Goal: Communication & Community: Ask a question

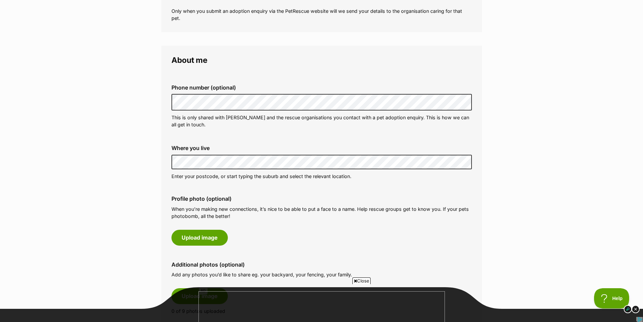
scroll to position [169, 0]
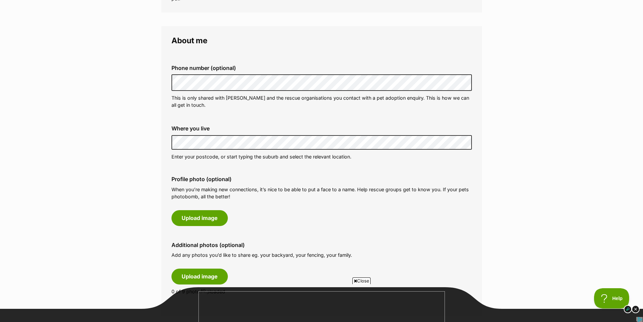
click at [357, 278] on span "Close" at bounding box center [361, 280] width 18 height 7
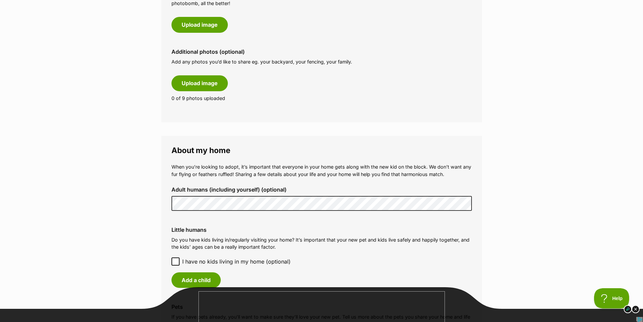
scroll to position [371, 0]
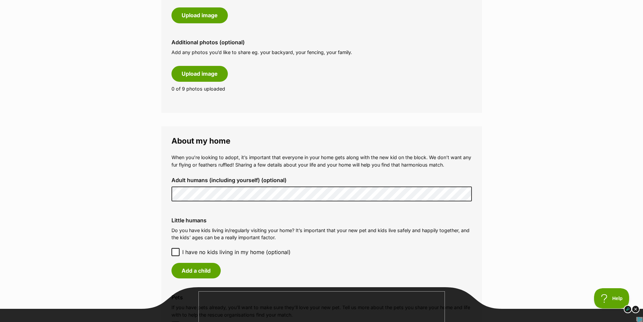
click at [163, 192] on fieldset "About my home When you’re looking to adopt, it’s important that everyone in you…" at bounding box center [321, 249] width 321 height 246
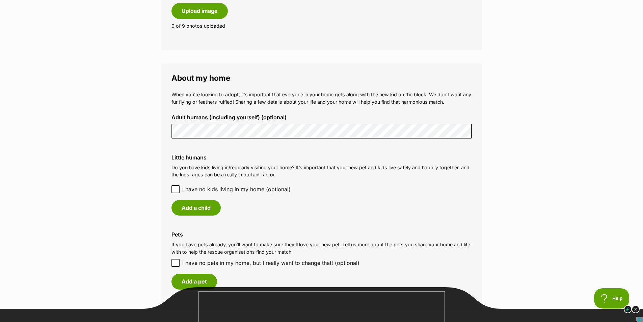
scroll to position [540, 0]
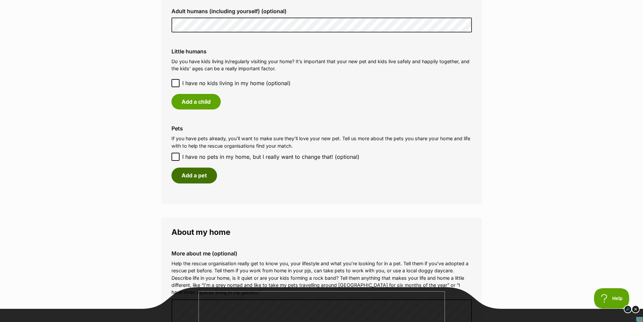
click at [203, 177] on button "Add a pet" at bounding box center [194, 175] width 46 height 16
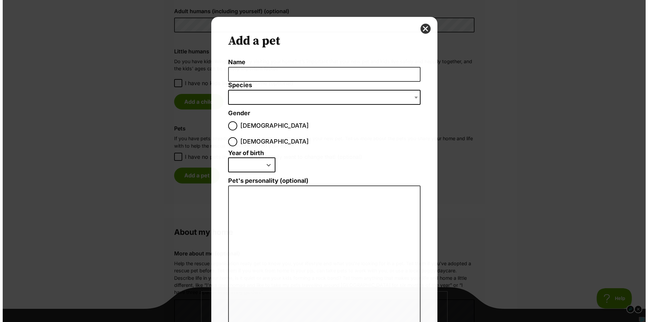
scroll to position [0, 0]
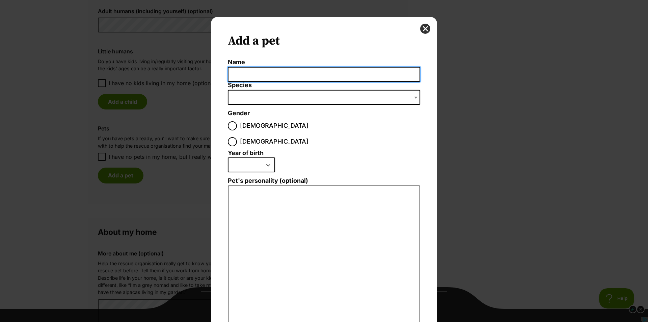
click at [263, 74] on input "Name" at bounding box center [324, 74] width 192 height 15
type input "Sage"
click at [296, 100] on span "Dialog Window - Close (Press escape to close)" at bounding box center [324, 97] width 192 height 15
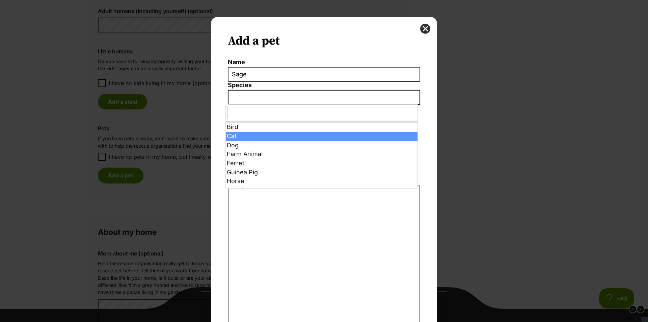
select select "2"
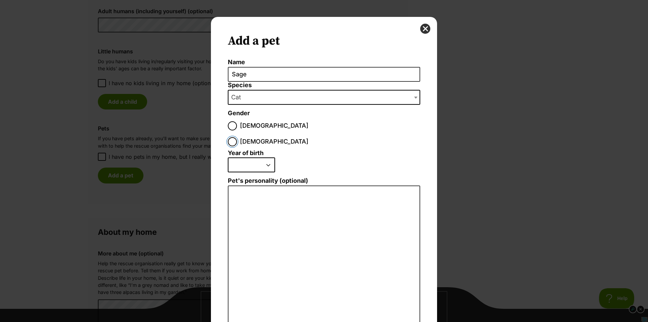
click at [237, 137] on input "Female" at bounding box center [232, 141] width 9 height 9
radio input "true"
click at [255, 157] on select "2025 2024 2023 2022 2021 2020 2019 2018 2017 2016 2015 2014 2013 2012 2011 2010…" at bounding box center [251, 164] width 47 height 15
click at [267, 157] on select "2025 2024 2023 2022 2021 2020 2019 2018 2017 2016 2015 2014 2013 2012 2011 2010…" at bounding box center [251, 164] width 47 height 15
click at [264, 157] on select "2025 2024 2023 2022 2021 2020 2019 2018 2017 2016 2015 2014 2013 2012 2011 2010…" at bounding box center [251, 164] width 47 height 15
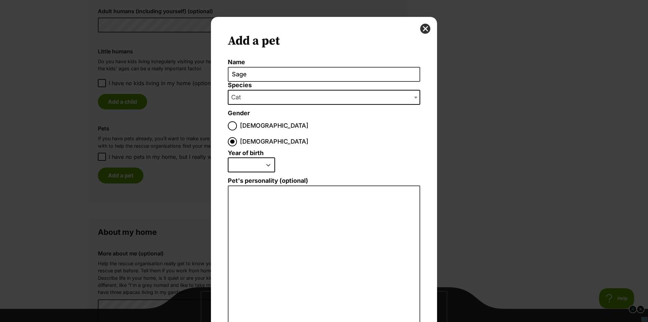
select select "2023"
click at [228, 157] on select "2025 2024 2023 2022 2021 2020 2019 2018 2017 2016 2015 2014 2013 2012 2011 2010…" at bounding box center [251, 164] width 47 height 15
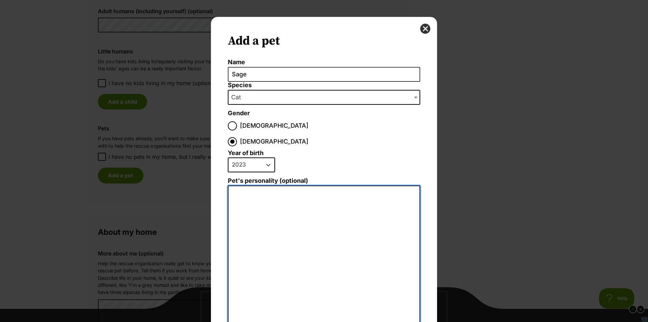
click at [290, 196] on textarea "Pet's personality (optional)" at bounding box center [324, 259] width 192 height 148
click at [282, 185] on textarea "Sage is a very loving and affectionate girl who loves to eat and sleep a lot." at bounding box center [324, 259] width 192 height 148
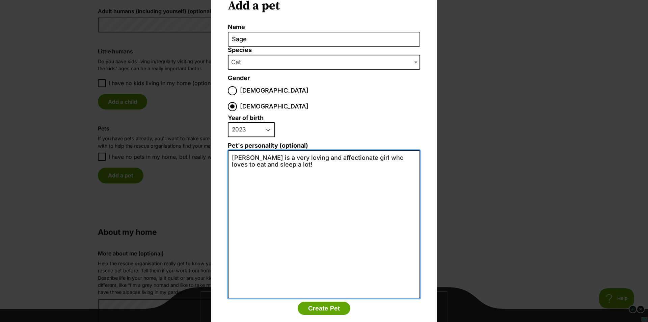
scroll to position [39, 0]
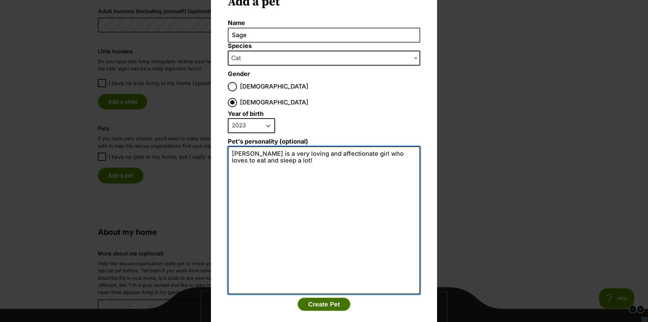
type textarea "Sage is a very loving and affectionate girl who loves to eat and sleep a lot!"
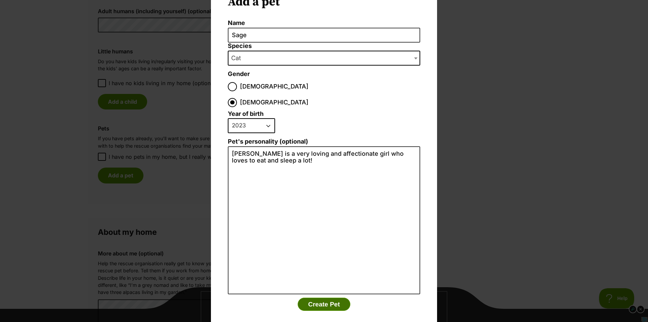
click at [341, 297] on button "Create Pet" at bounding box center [324, 303] width 53 height 13
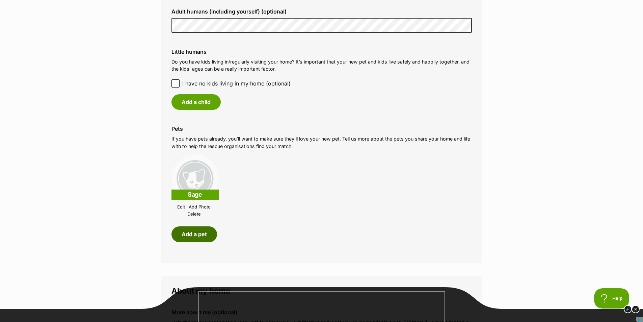
scroll to position [540, 0]
click at [248, 83] on span "I have no kids living in my home (optional)" at bounding box center [236, 83] width 108 height 8
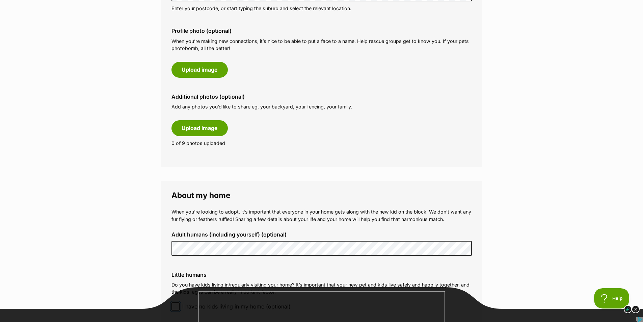
scroll to position [236, 0]
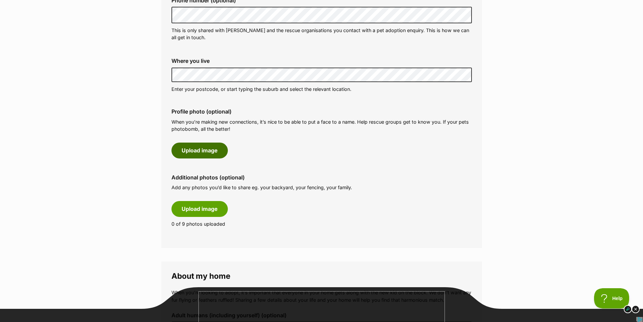
click at [215, 152] on button "Upload image" at bounding box center [199, 150] width 56 height 16
click at [212, 147] on button "Upload image" at bounding box center [199, 150] width 56 height 16
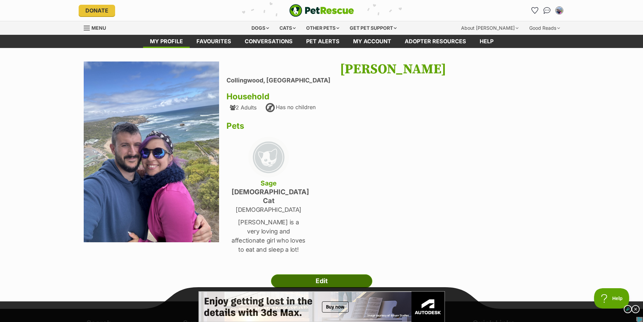
click at [330, 274] on link "Edit" at bounding box center [321, 280] width 101 height 13
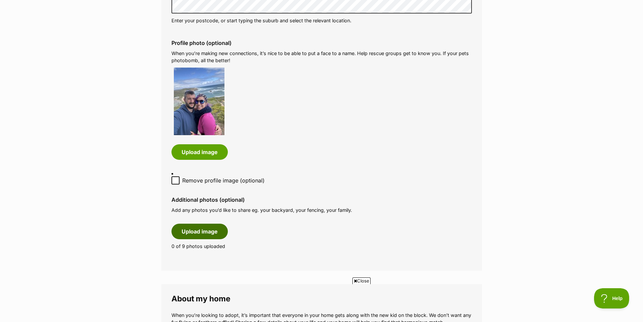
click at [215, 226] on button "Upload image" at bounding box center [199, 231] width 56 height 16
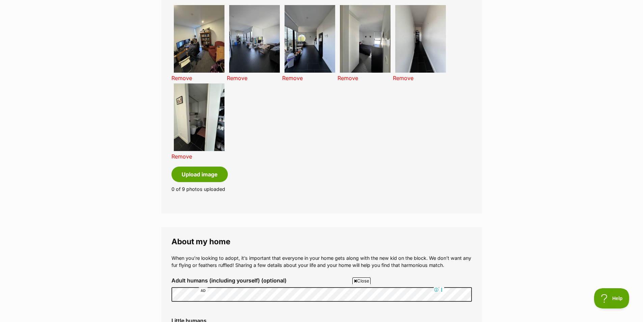
scroll to position [540, 0]
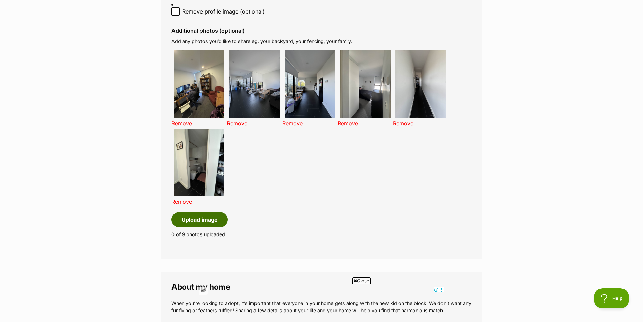
click at [201, 213] on button "Upload image" at bounding box center [199, 220] width 56 height 16
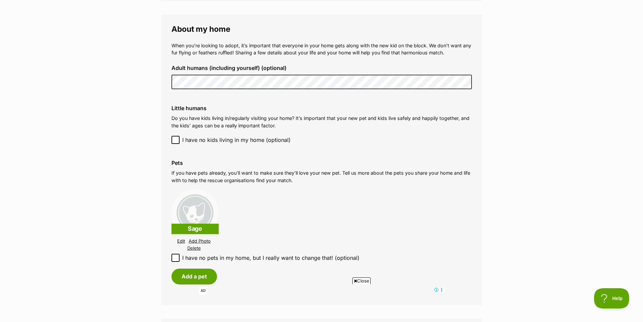
scroll to position [810, 0]
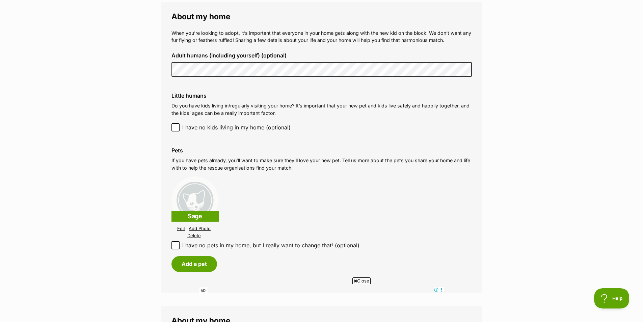
click at [202, 226] on link "Add Photo" at bounding box center [200, 228] width 22 height 5
click at [177, 226] on link "Edit" at bounding box center [177, 228] width 8 height 5
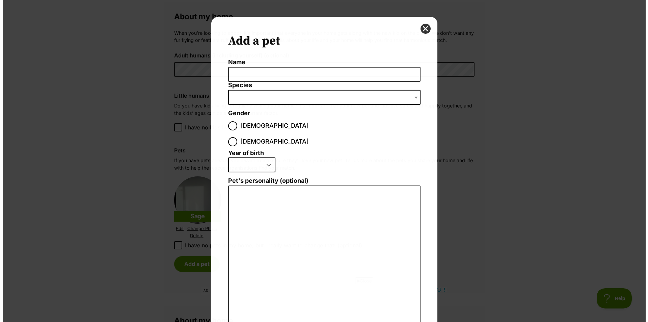
scroll to position [0, 0]
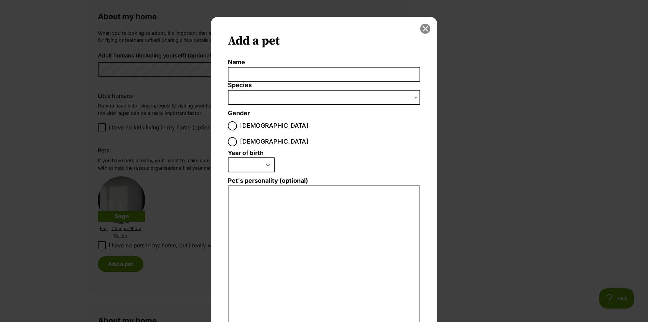
click at [426, 30] on button "close" at bounding box center [425, 29] width 10 height 10
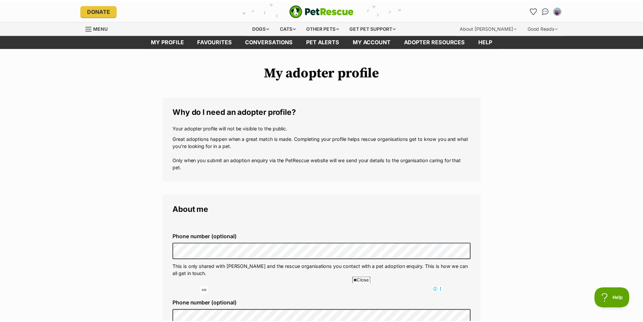
scroll to position [810, 0]
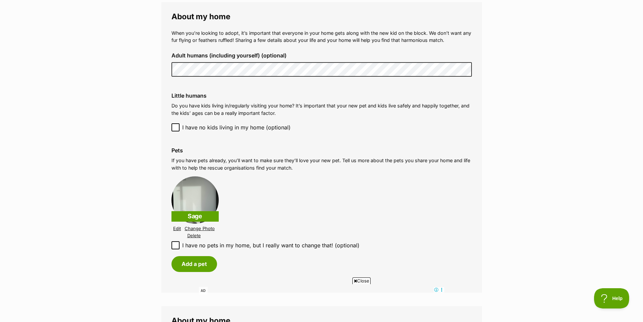
click at [206, 226] on link "Change Photo" at bounding box center [200, 228] width 30 height 5
click at [205, 226] on link "Change Photo" at bounding box center [200, 228] width 30 height 5
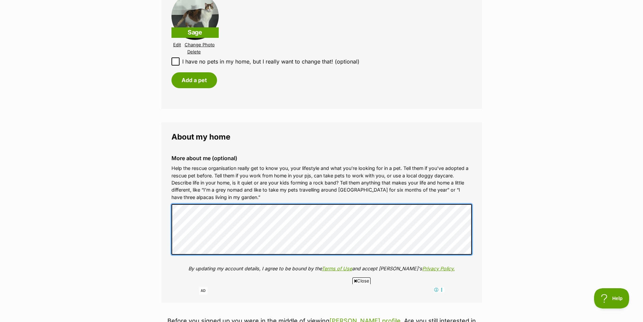
scroll to position [1080, 0]
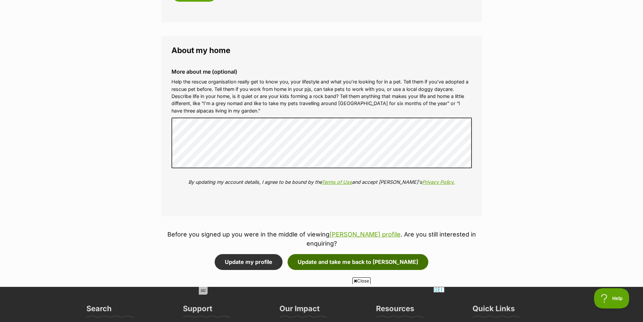
click at [401, 254] on button "Update and take me back to Pascall" at bounding box center [358, 262] width 141 height 16
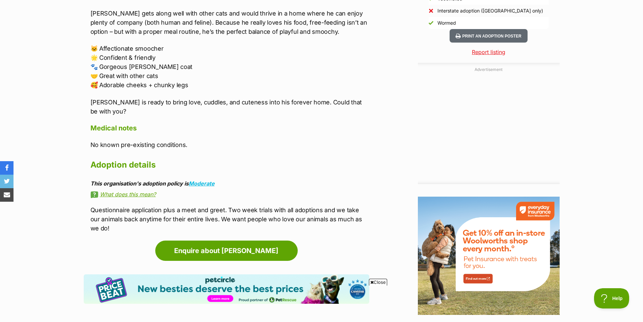
scroll to position [776, 0]
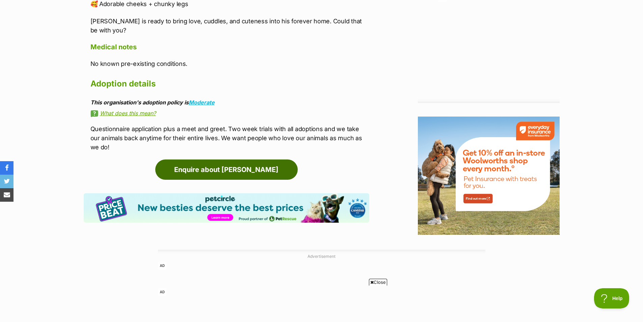
click at [262, 159] on link "Enquire about Pascall" at bounding box center [226, 169] width 142 height 20
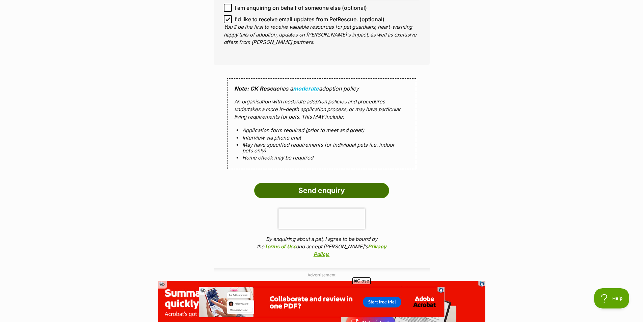
scroll to position [574, 0]
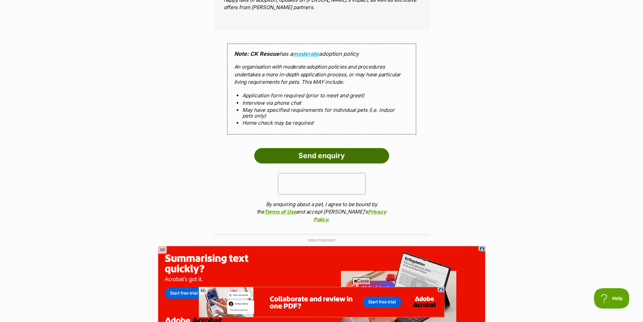
click at [343, 152] on input "Send enquiry" at bounding box center [321, 156] width 135 height 16
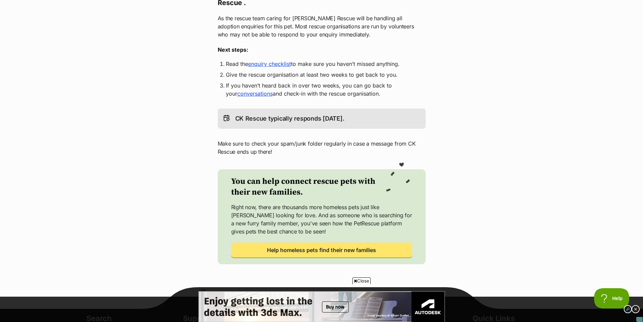
scroll to position [135, 0]
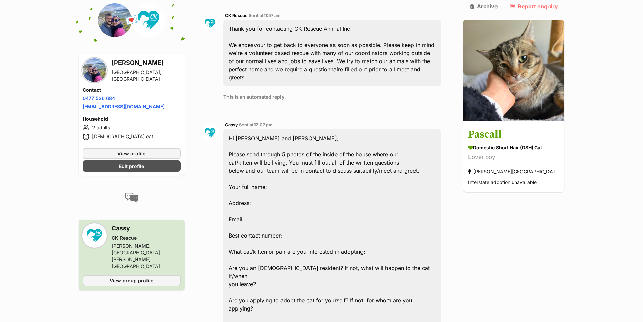
scroll to position [275, 0]
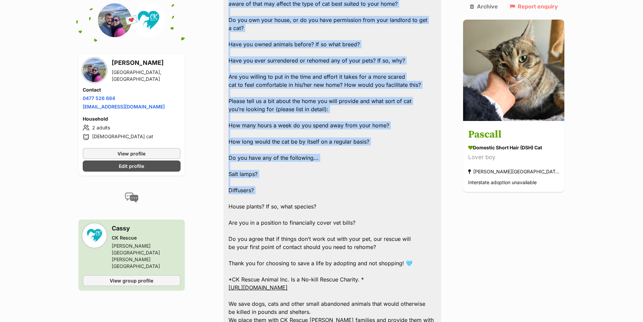
scroll to position [714, 0]
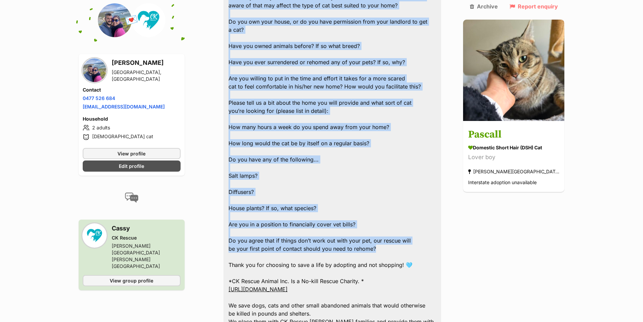
drag, startPoint x: 232, startPoint y: 131, endPoint x: 396, endPoint y: 200, distance: 177.4
click at [396, 200] on div "Hi Lucas and Romina, Please send through 5 photos of the inside of the house wh…" at bounding box center [332, 37] width 218 height 731
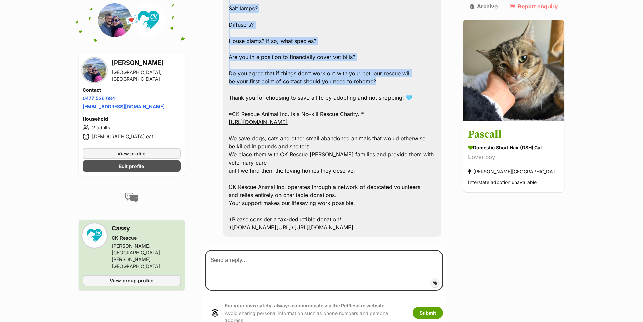
scroll to position [883, 0]
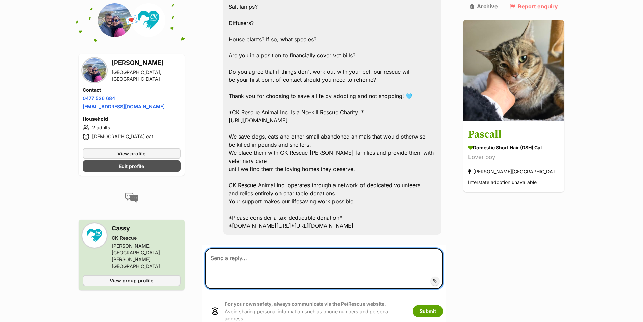
click at [347, 248] on textarea at bounding box center [324, 268] width 238 height 40
click at [234, 248] on textarea at bounding box center [324, 268] width 238 height 40
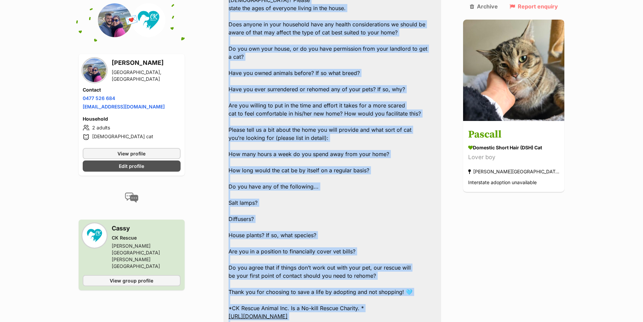
scroll to position [714, 0]
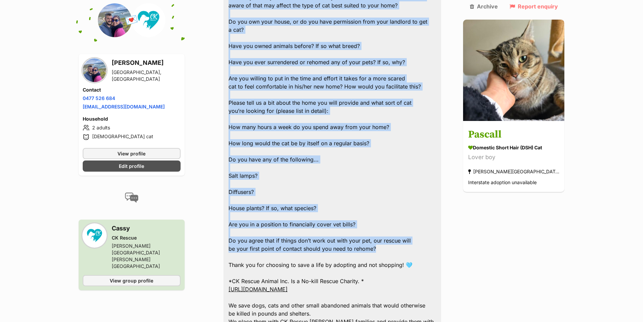
drag, startPoint x: 234, startPoint y: 234, endPoint x: 387, endPoint y: 198, distance: 157.1
click at [387, 198] on div "Hi Lucas and Romina, Please send through 5 photos of the inside of the house wh…" at bounding box center [332, 37] width 218 height 731
copy div "Your full name: Address: Email: Best contact number: What cat/kitten or pair ar…"
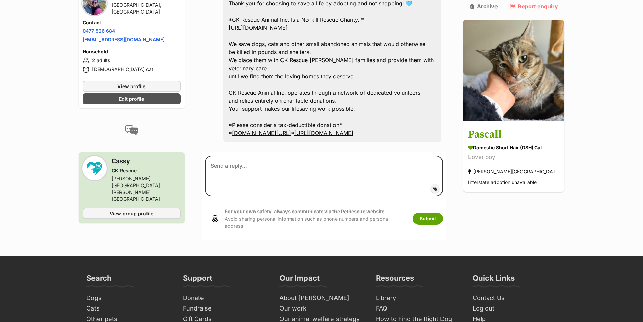
scroll to position [984, 0]
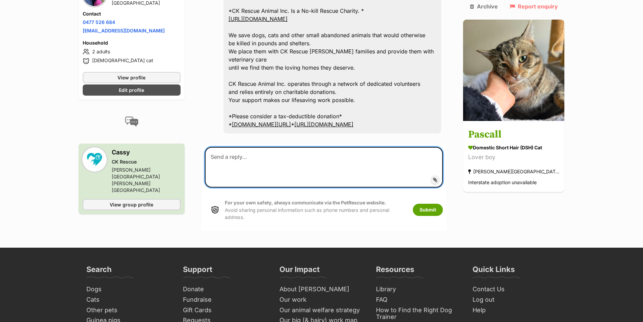
click at [303, 147] on textarea at bounding box center [324, 167] width 238 height 40
paste textarea "Your full name: Address: Email: Best contact number: What cat/kitten or pair ar…"
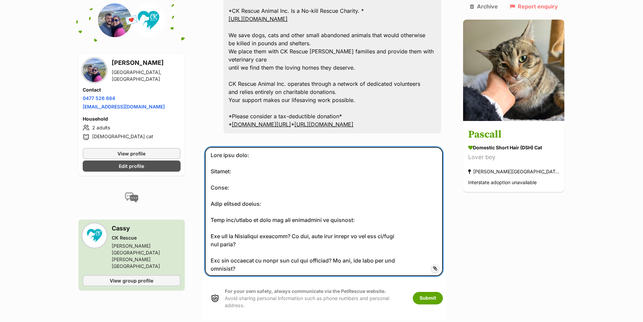
scroll to position [0, 0]
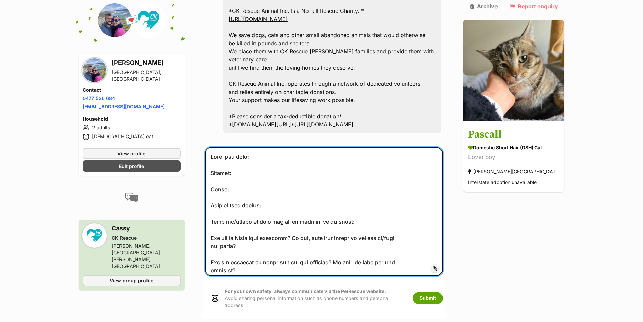
click at [305, 147] on textarea at bounding box center [324, 211] width 238 height 129
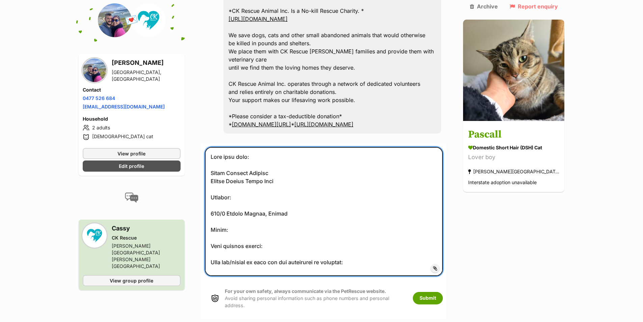
click at [291, 164] on textarea at bounding box center [324, 211] width 238 height 129
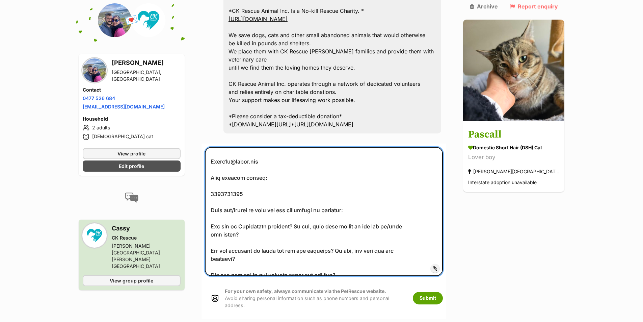
scroll to position [90, 0]
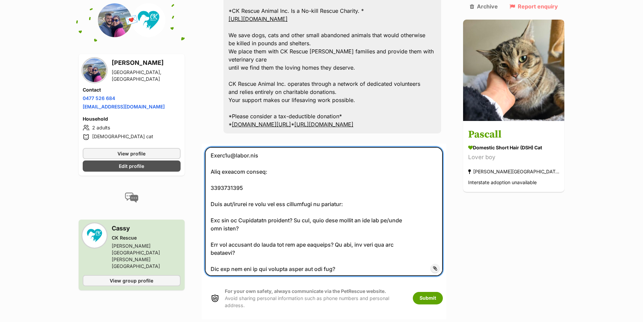
click at [370, 156] on textarea at bounding box center [324, 211] width 238 height 129
click at [347, 183] on textarea at bounding box center [324, 211] width 238 height 129
click at [423, 196] on textarea at bounding box center [324, 211] width 238 height 129
click at [340, 207] on textarea at bounding box center [324, 211] width 238 height 129
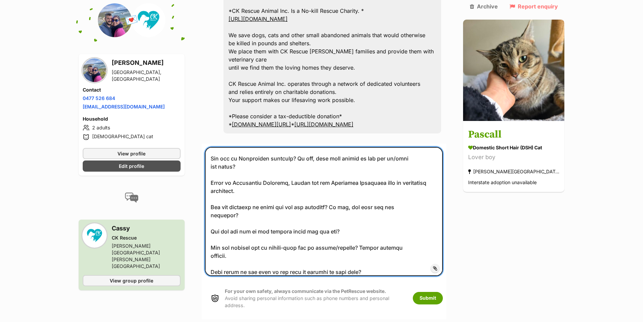
scroll to position [158, 0]
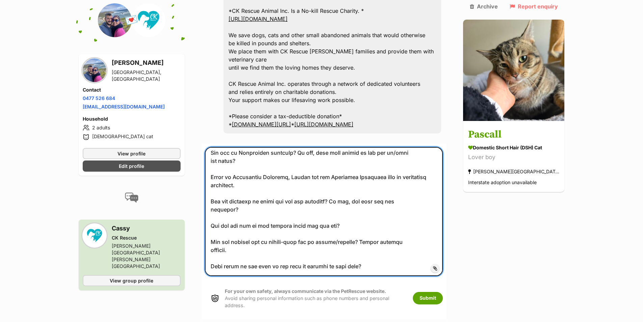
click at [289, 167] on textarea at bounding box center [324, 211] width 238 height 129
click at [298, 162] on textarea at bounding box center [324, 211] width 238 height 129
click at [357, 173] on textarea at bounding box center [324, 211] width 238 height 129
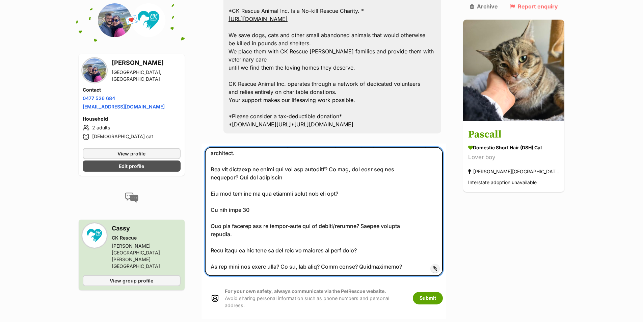
scroll to position [192, 0]
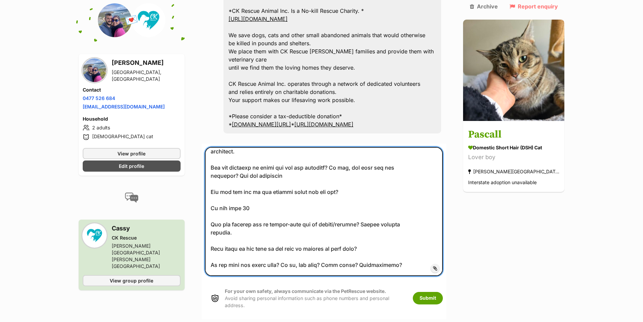
click at [291, 182] on textarea at bounding box center [324, 211] width 238 height 129
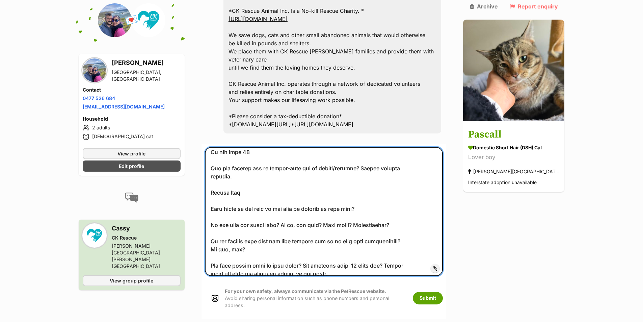
scroll to position [259, 0]
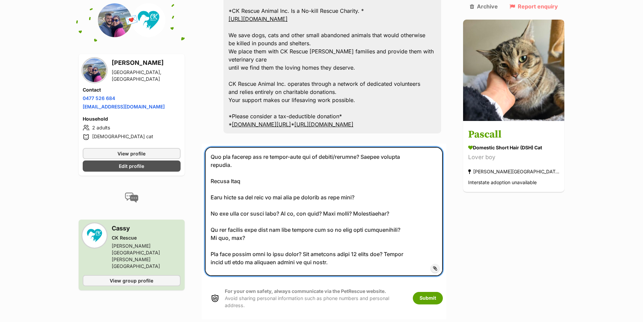
click at [393, 147] on textarea at bounding box center [324, 211] width 238 height 129
click at [378, 147] on textarea at bounding box center [324, 211] width 238 height 129
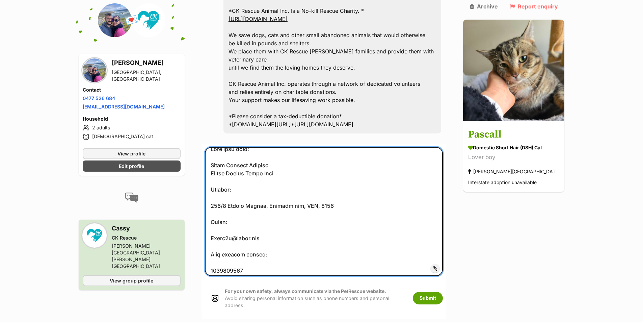
scroll to position [0, 0]
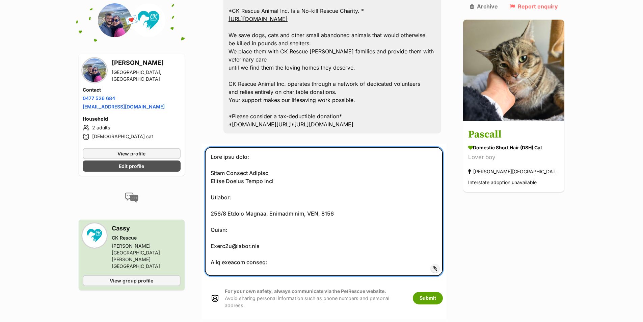
drag, startPoint x: 270, startPoint y: 106, endPoint x: 215, endPoint y: 107, distance: 54.7
click at [215, 147] on textarea at bounding box center [324, 211] width 238 height 129
click at [306, 147] on textarea at bounding box center [324, 211] width 238 height 129
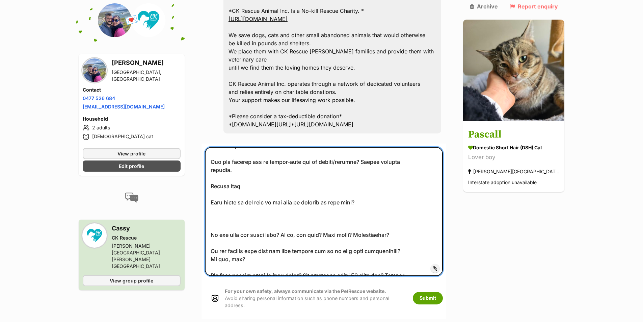
scroll to position [270, 0]
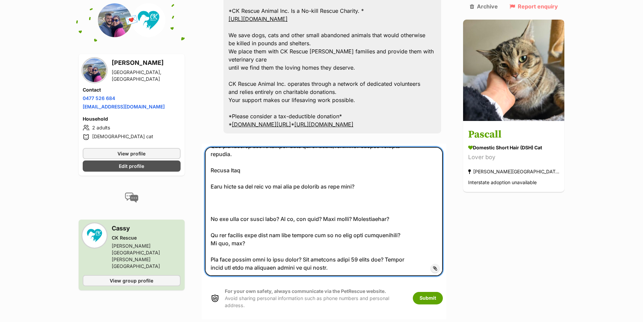
click at [304, 155] on textarea at bounding box center [324, 211] width 238 height 129
click at [420, 167] on textarea at bounding box center [324, 211] width 238 height 129
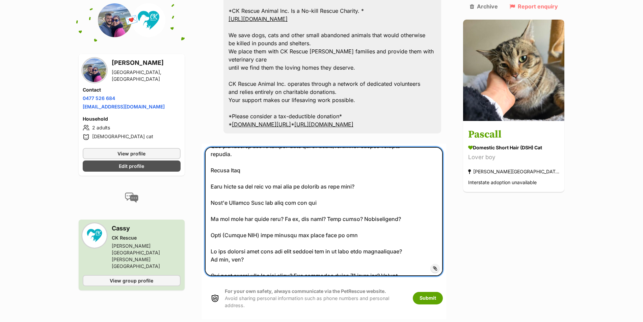
click at [286, 213] on textarea at bounding box center [324, 211] width 238 height 129
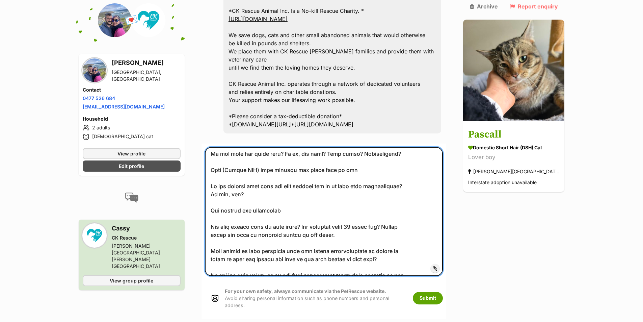
scroll to position [337, 0]
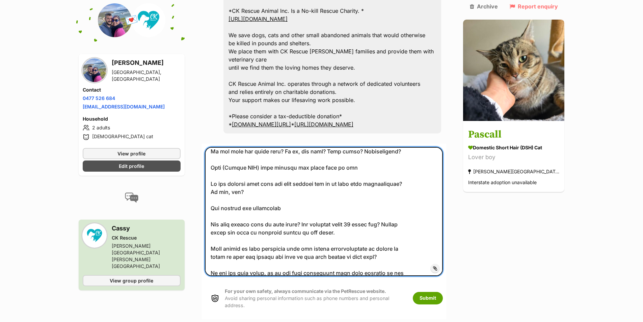
click at [350, 188] on textarea at bounding box center [324, 211] width 238 height 129
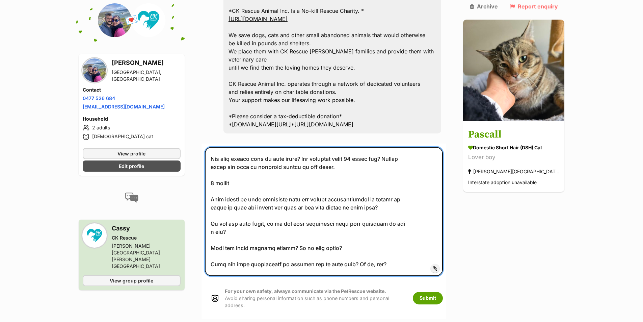
scroll to position [439, 0]
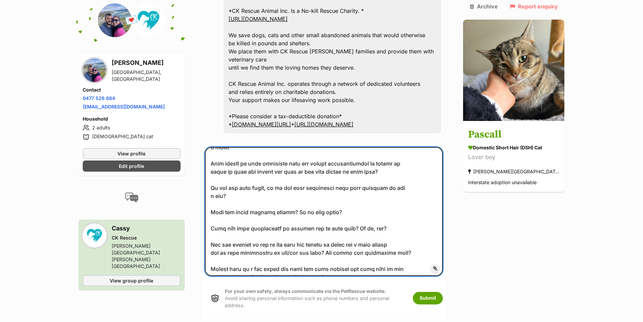
click at [418, 147] on textarea at bounding box center [324, 211] width 238 height 129
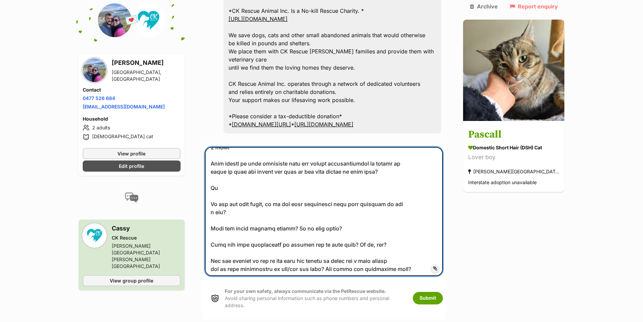
click at [283, 165] on textarea at bounding box center [324, 211] width 238 height 129
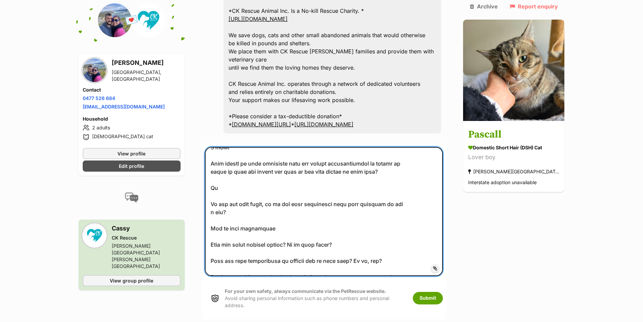
click at [365, 192] on textarea at bounding box center [324, 211] width 238 height 129
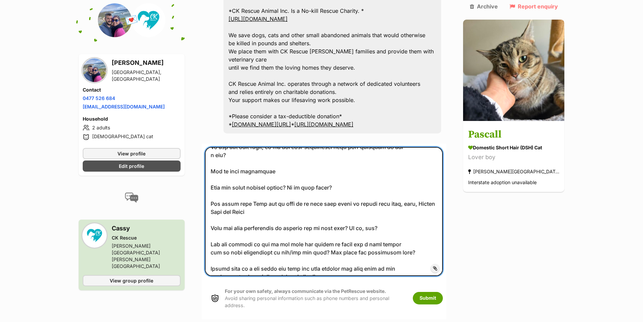
scroll to position [506, 0]
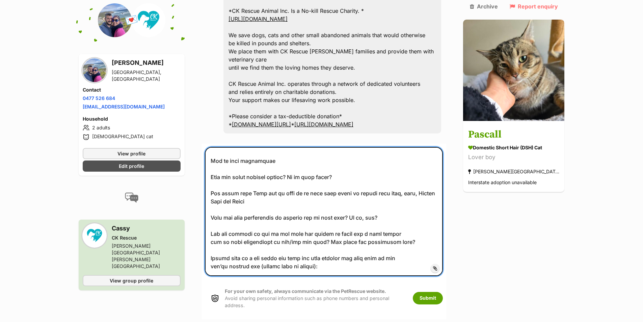
click at [403, 168] on textarea at bounding box center [324, 211] width 238 height 129
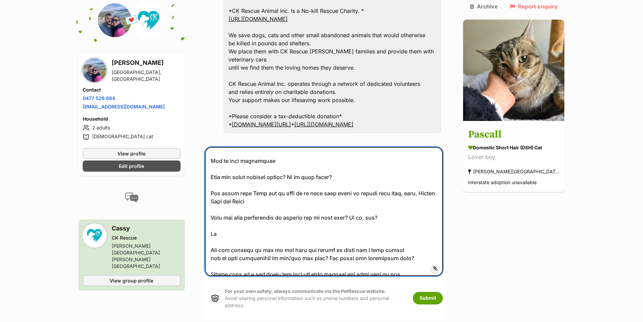
click at [426, 208] on textarea at bounding box center [324, 211] width 238 height 129
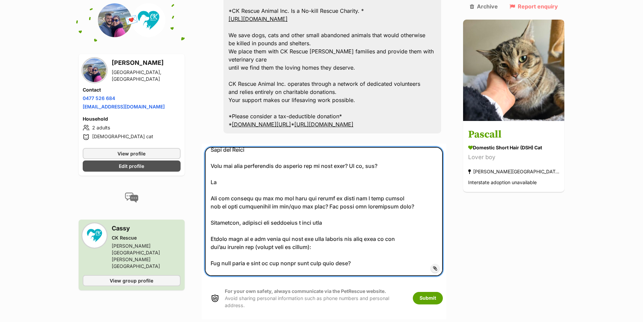
scroll to position [576, 0]
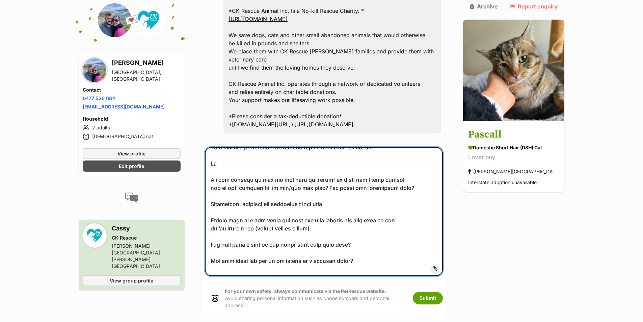
click at [330, 179] on textarea at bounding box center [324, 211] width 238 height 129
click at [344, 151] on textarea at bounding box center [324, 211] width 238 height 129
click at [270, 153] on textarea at bounding box center [324, 211] width 238 height 129
click at [340, 181] on textarea at bounding box center [324, 211] width 238 height 129
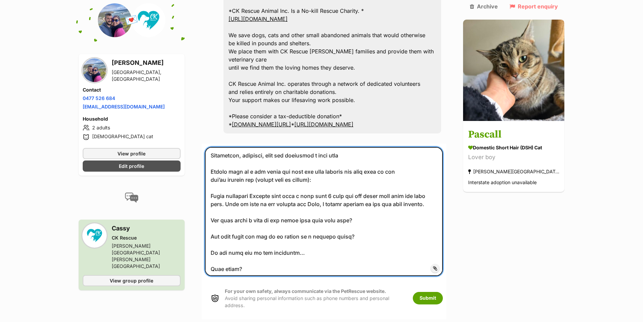
scroll to position [644, 0]
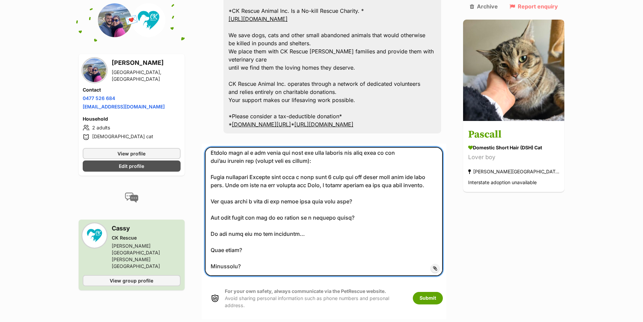
click at [399, 153] on textarea at bounding box center [324, 211] width 238 height 129
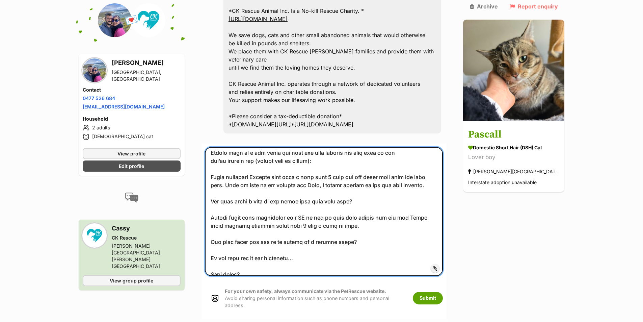
click at [372, 191] on textarea at bounding box center [324, 211] width 238 height 129
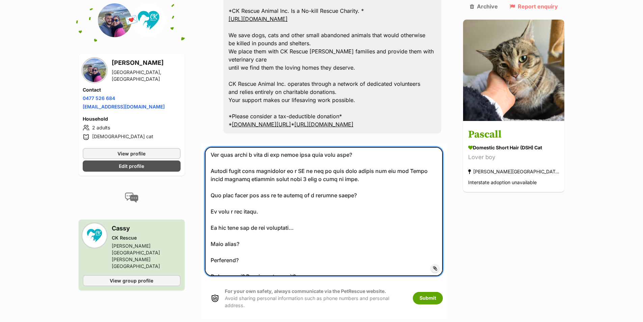
scroll to position [711, 0]
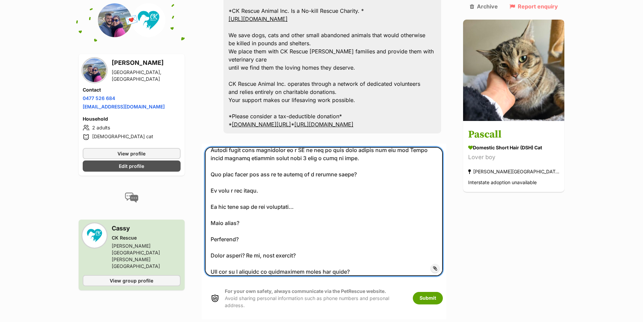
click at [305, 165] on textarea at bounding box center [324, 211] width 238 height 129
click at [294, 180] on textarea at bounding box center [324, 211] width 238 height 129
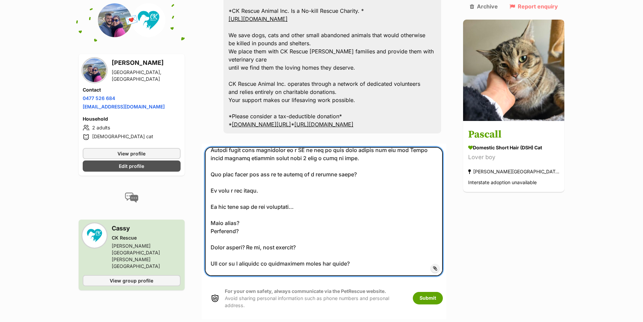
click at [275, 189] on textarea at bounding box center [324, 211] width 238 height 129
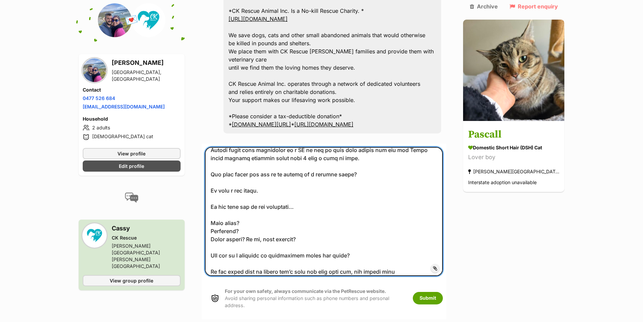
click at [341, 189] on textarea at bounding box center [324, 211] width 238 height 129
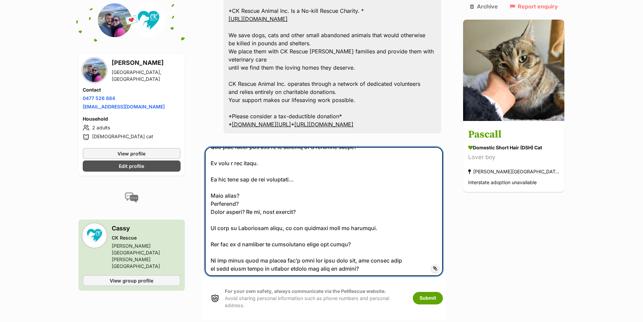
scroll to position [741, 0]
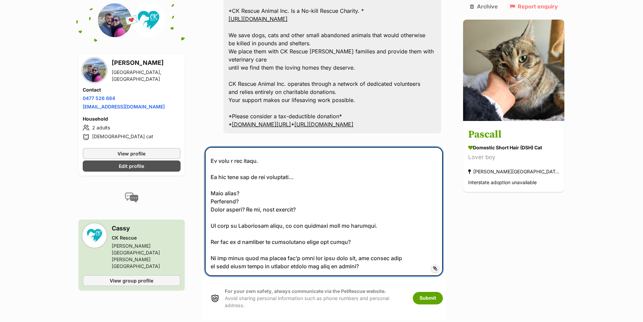
click at [395, 197] on textarea at bounding box center [324, 211] width 238 height 129
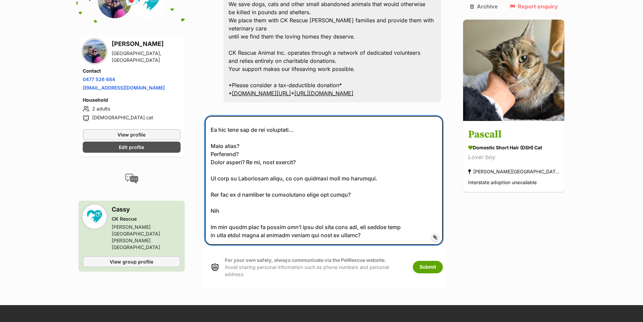
scroll to position [1018, 0]
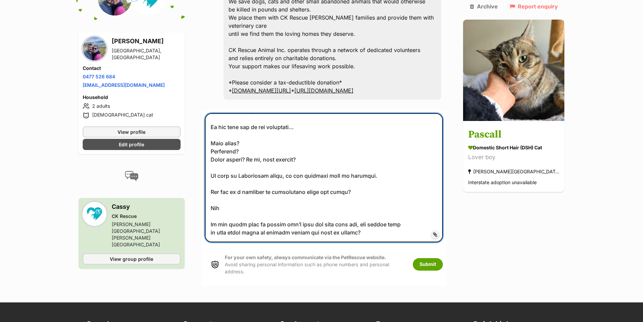
click at [407, 181] on textarea at bounding box center [324, 177] width 238 height 129
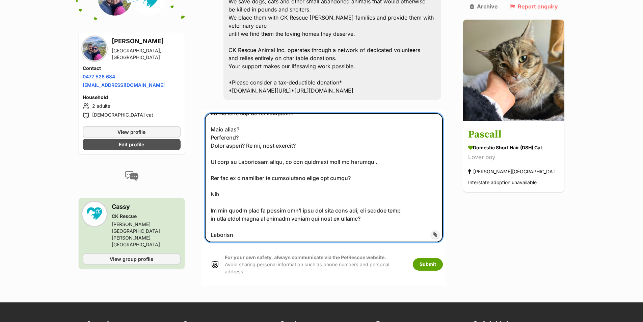
scroll to position [774, 0]
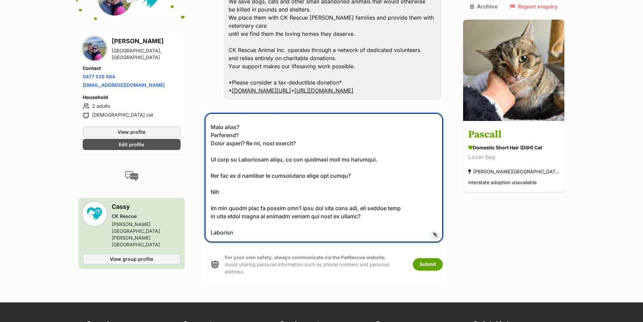
type textarea "Your full name: Lucas William Pearson Romina Rachel Urzua Toro Address: 117/2 H…"
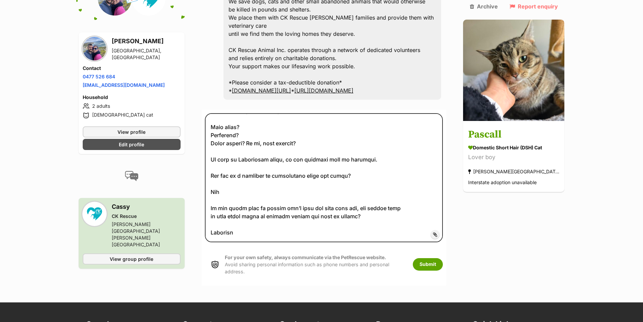
click at [440, 231] on span "Add attachment" at bounding box center [458, 233] width 36 height 5
click at [0, 0] on input "Add attachment" at bounding box center [0, 0] width 0 height 0
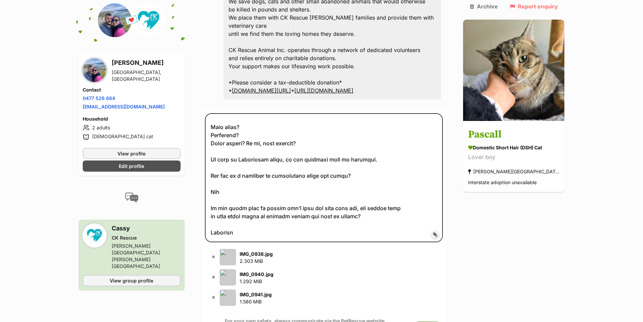
click at [443, 321] on button "Submit" at bounding box center [428, 327] width 30 height 12
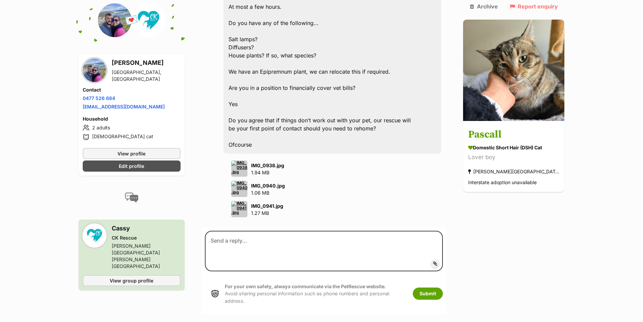
scroll to position [1908, 0]
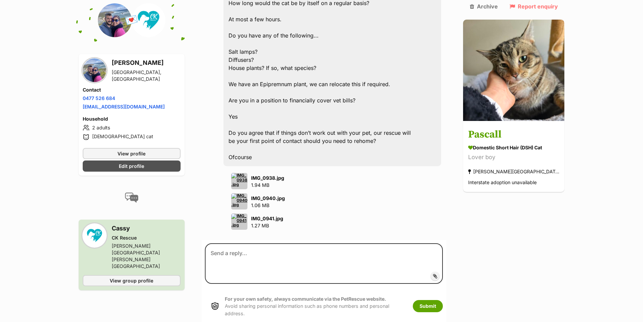
click at [449, 273] on span "Add attachment" at bounding box center [458, 275] width 36 height 5
click at [0, 0] on input "Add attachment" at bounding box center [0, 0] width 0 height 0
click at [439, 271] on label "Add attachment" at bounding box center [435, 275] width 9 height 9
click at [0, 0] on input "Add attachment" at bounding box center [0, 0] width 0 height 0
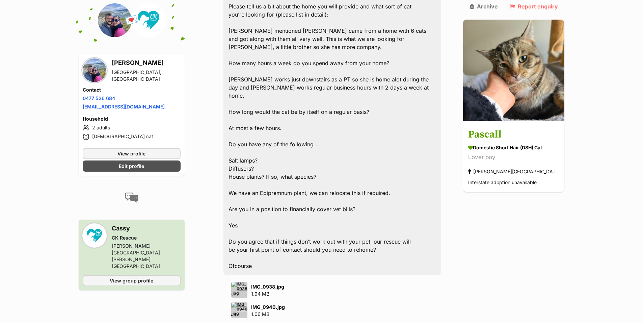
scroll to position [1880, 0]
